Goal: Task Accomplishment & Management: Use online tool/utility

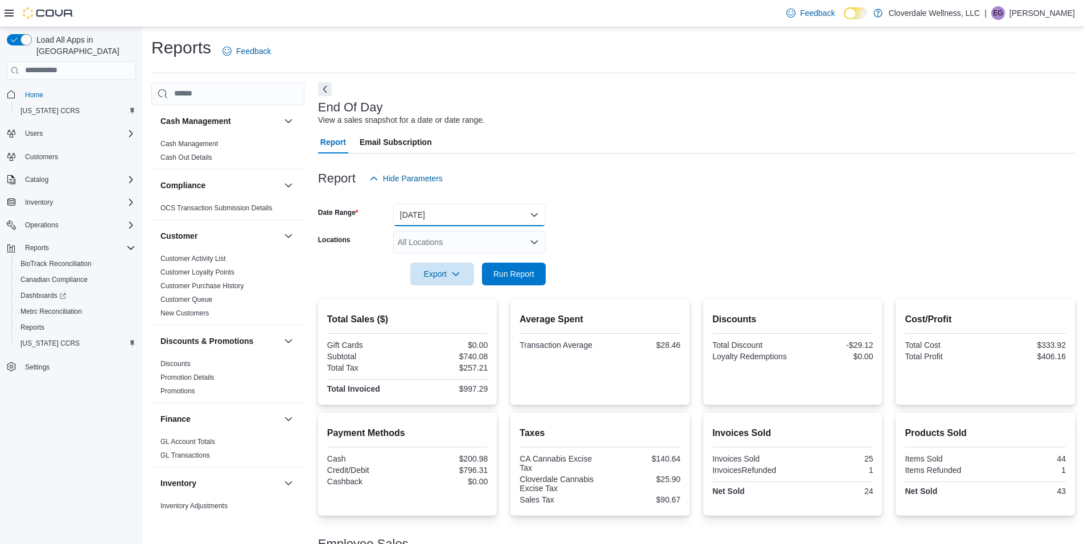
click at [534, 215] on button "[DATE]" at bounding box center [469, 215] width 152 height 23
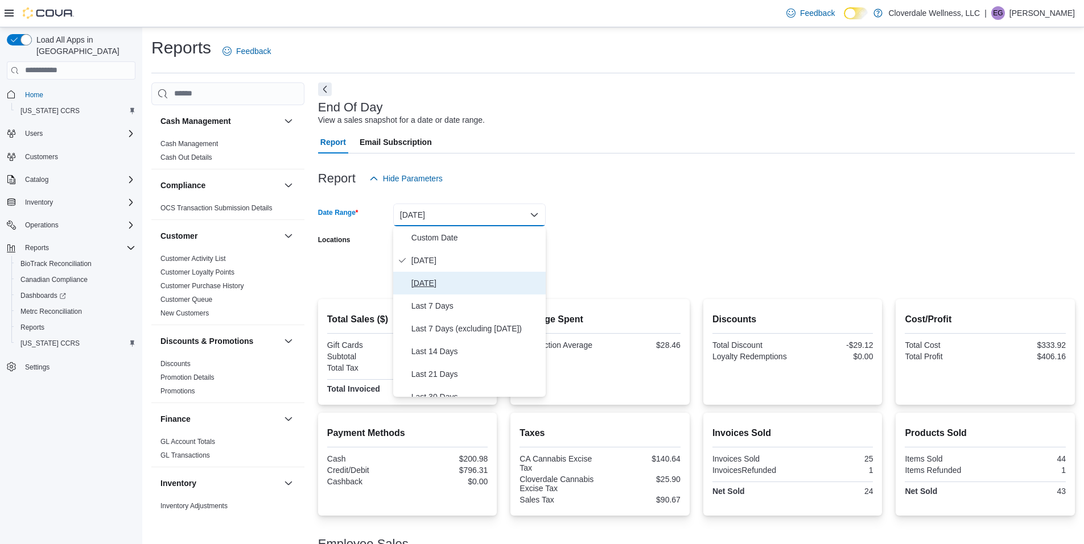
click at [452, 284] on span "[DATE]" at bounding box center [476, 283] width 130 height 14
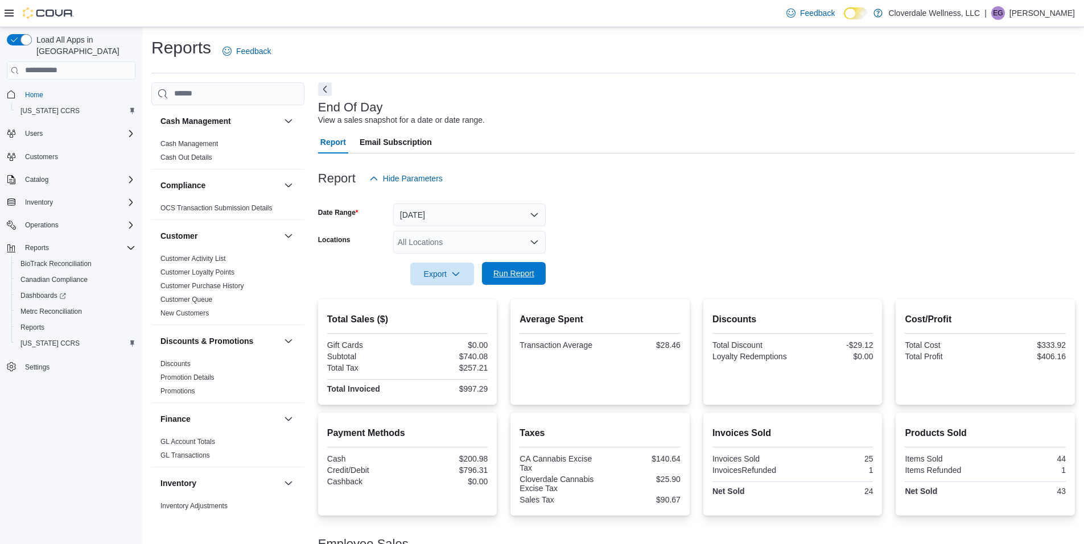
click at [509, 275] on span "Run Report" at bounding box center [513, 273] width 41 height 11
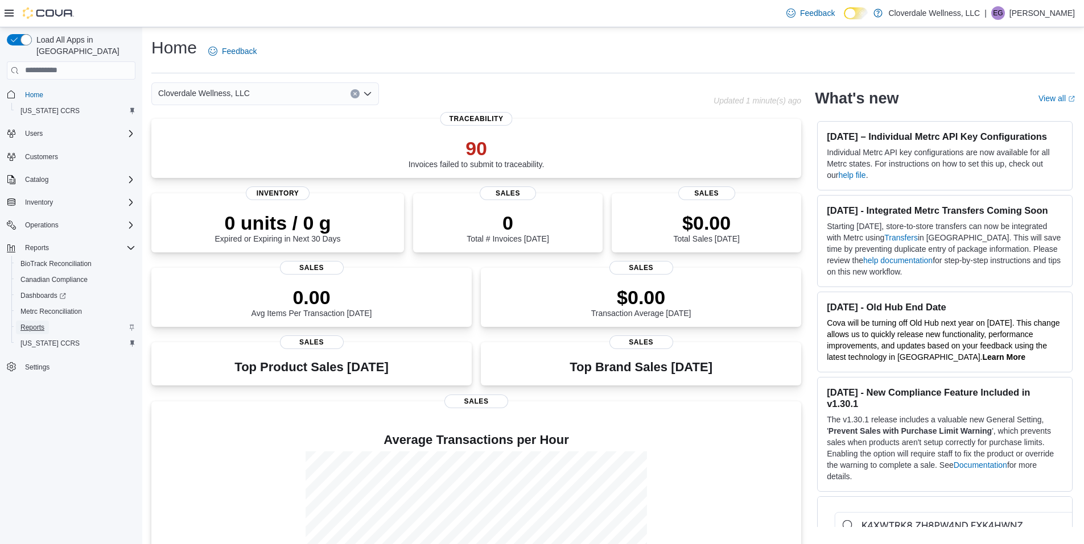
click at [30, 323] on span "Reports" at bounding box center [32, 327] width 24 height 9
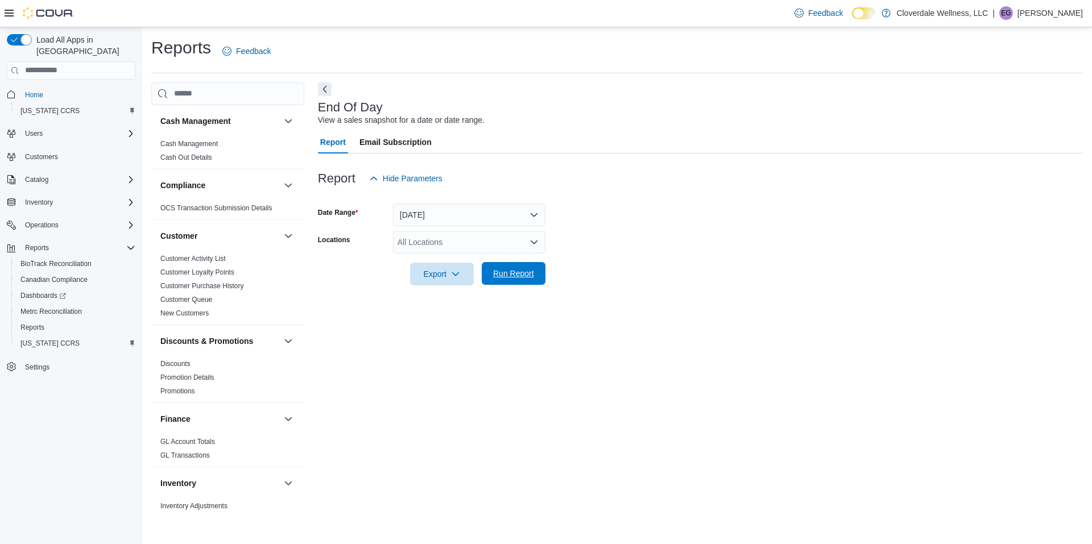
click at [506, 276] on span "Run Report" at bounding box center [513, 273] width 41 height 11
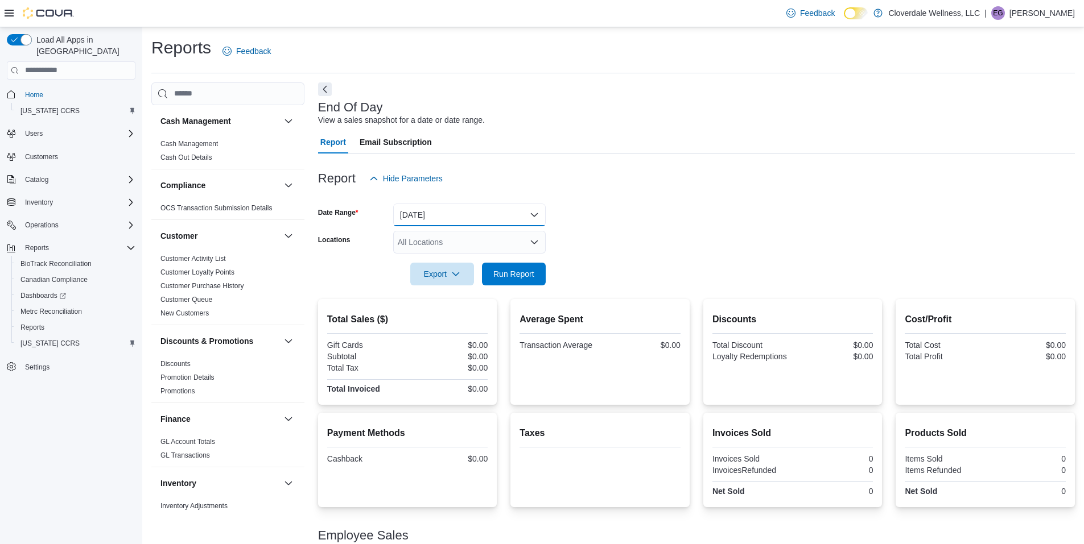
click at [531, 218] on button "[DATE]" at bounding box center [469, 215] width 152 height 23
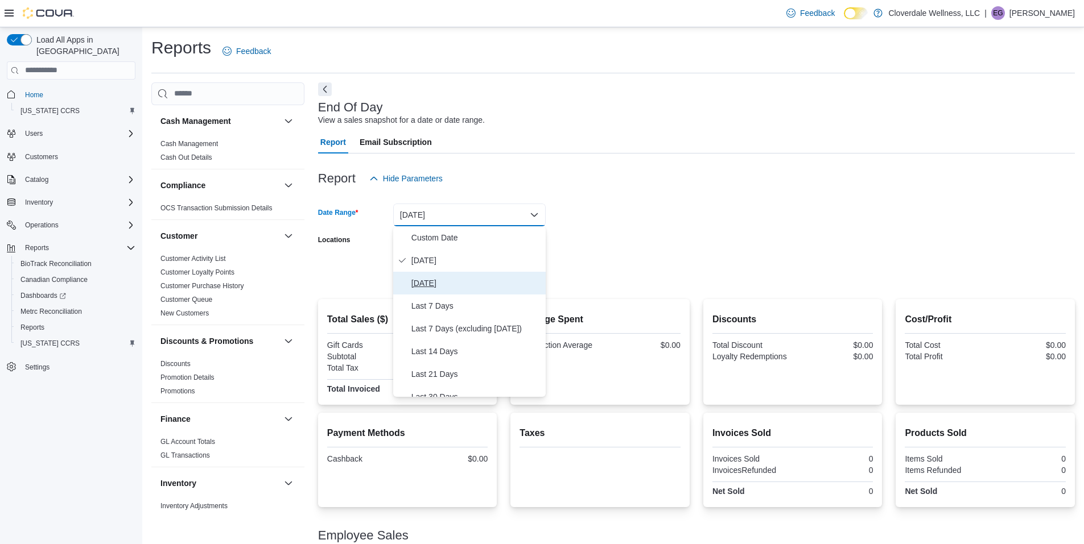
click at [466, 279] on span "[DATE]" at bounding box center [476, 283] width 130 height 14
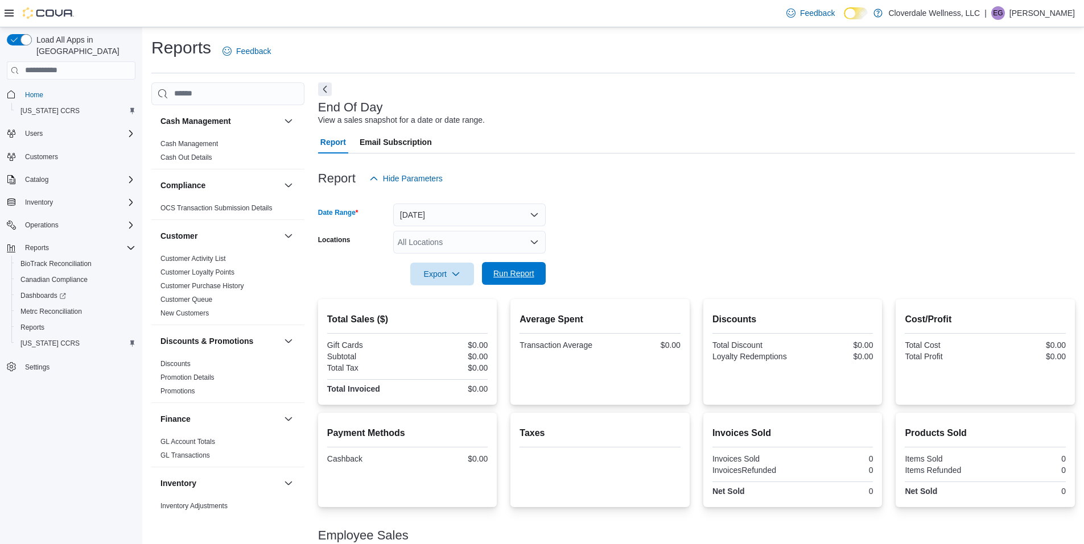
click at [527, 267] on span "Run Report" at bounding box center [514, 273] width 50 height 23
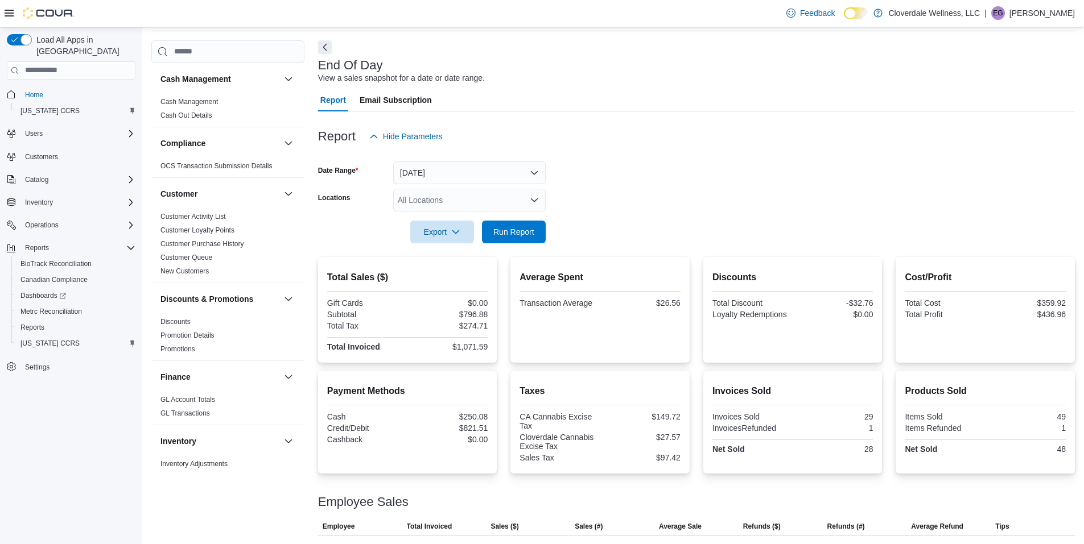
scroll to position [24, 0]
